Goal: Transaction & Acquisition: Purchase product/service

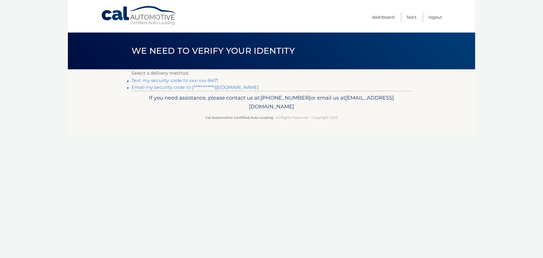
click at [175, 81] on link "Text my security code to xxx-xxx-8471" at bounding box center [174, 80] width 87 height 5
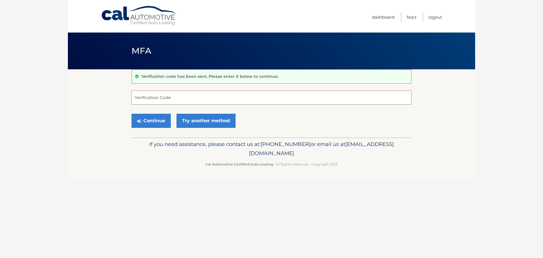
click at [177, 96] on input "Verification Code" at bounding box center [271, 97] width 280 height 14
type input "890160"
click at [131, 114] on button "Continue" at bounding box center [150, 121] width 39 height 14
click at [141, 123] on button "Continue" at bounding box center [150, 121] width 39 height 14
click at [175, 100] on input "Verification Code" at bounding box center [271, 97] width 280 height 14
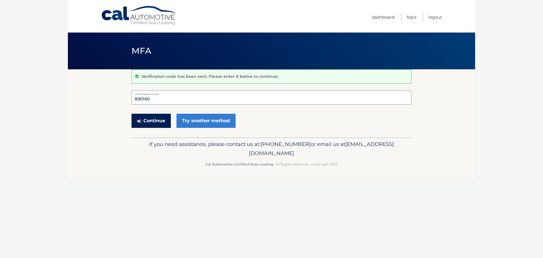
type input "890160"
click at [149, 121] on button "Continue" at bounding box center [150, 121] width 39 height 14
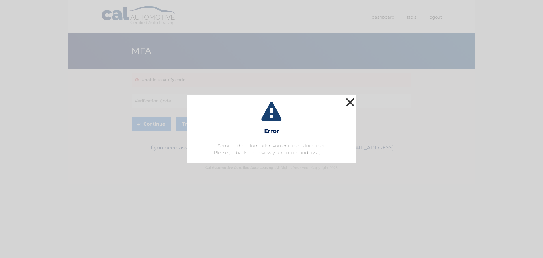
click at [349, 103] on button "×" at bounding box center [349, 101] width 11 height 11
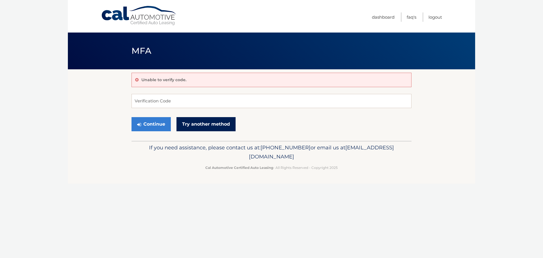
click at [212, 126] on link "Try another method" at bounding box center [205, 124] width 59 height 14
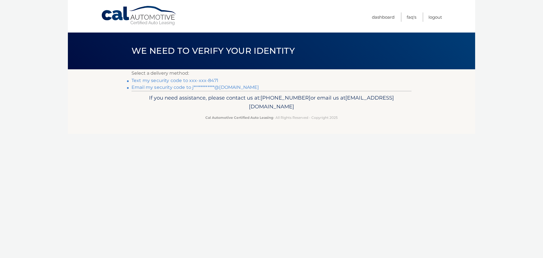
click at [177, 79] on link "Text my security code to xxx-xxx-8471" at bounding box center [174, 80] width 87 height 5
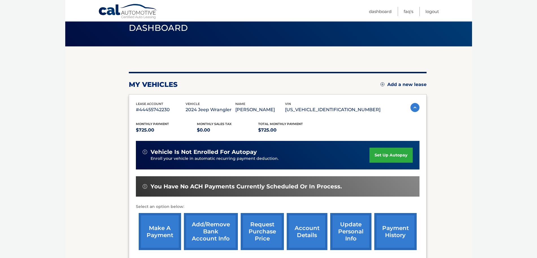
scroll to position [35, 0]
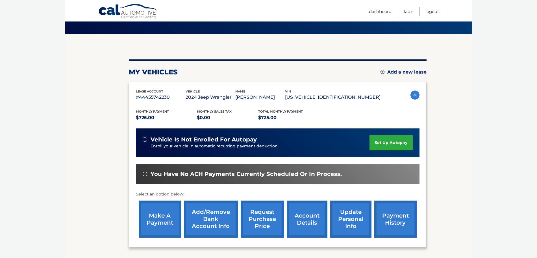
click at [160, 226] on link "make a payment" at bounding box center [160, 218] width 42 height 37
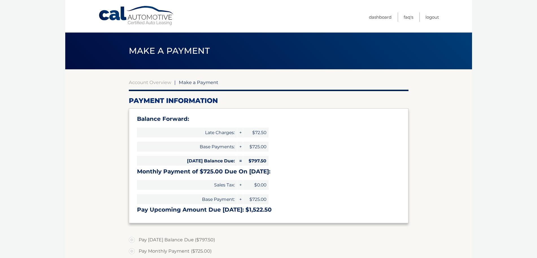
select select "ZThmNWU0NzctZjU4My00ZTdjLWFhMGMtYzE1YTg0YjQwZmVi"
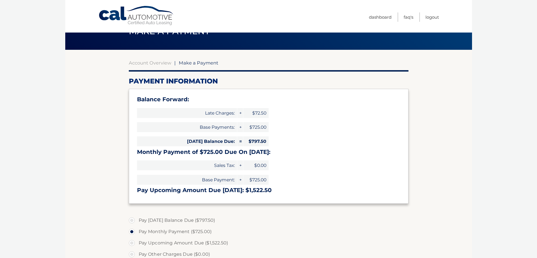
scroll to position [35, 0]
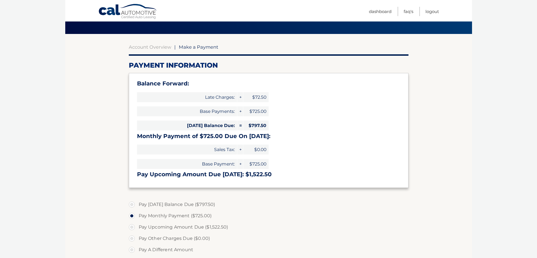
click at [131, 208] on label "Pay Today's Balance Due ($797.50)" at bounding box center [269, 204] width 280 height 11
click at [131, 208] on input "Pay Today's Balance Due ($797.50)" at bounding box center [134, 203] width 6 height 9
radio input "true"
type input "797.50"
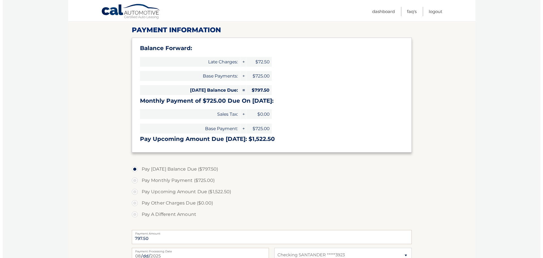
scroll to position [141, 0]
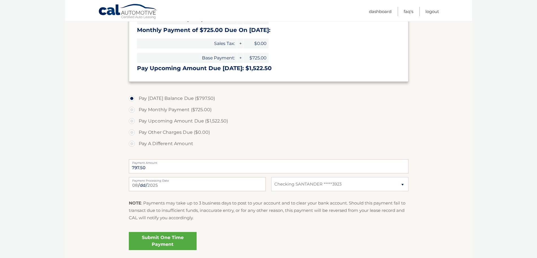
click at [173, 237] on link "Submit One Time Payment" at bounding box center [163, 241] width 68 height 18
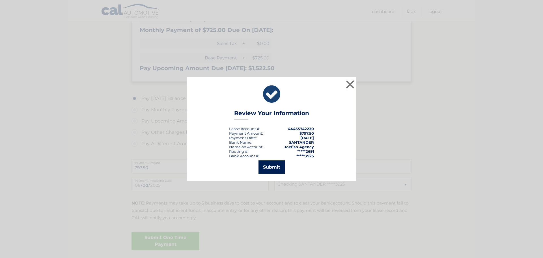
click at [266, 169] on button "Submit" at bounding box center [271, 167] width 26 height 14
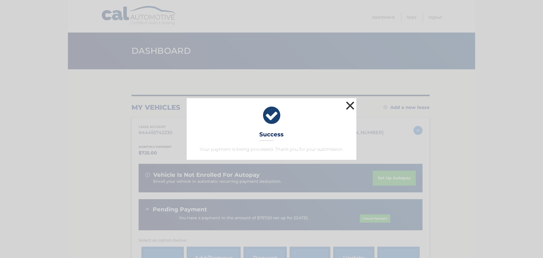
click at [348, 103] on button "×" at bounding box center [349, 105] width 11 height 11
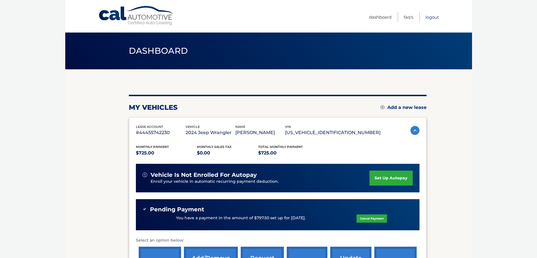
click at [431, 18] on link "Logout" at bounding box center [433, 16] width 14 height 9
